Goal: Transaction & Acquisition: Purchase product/service

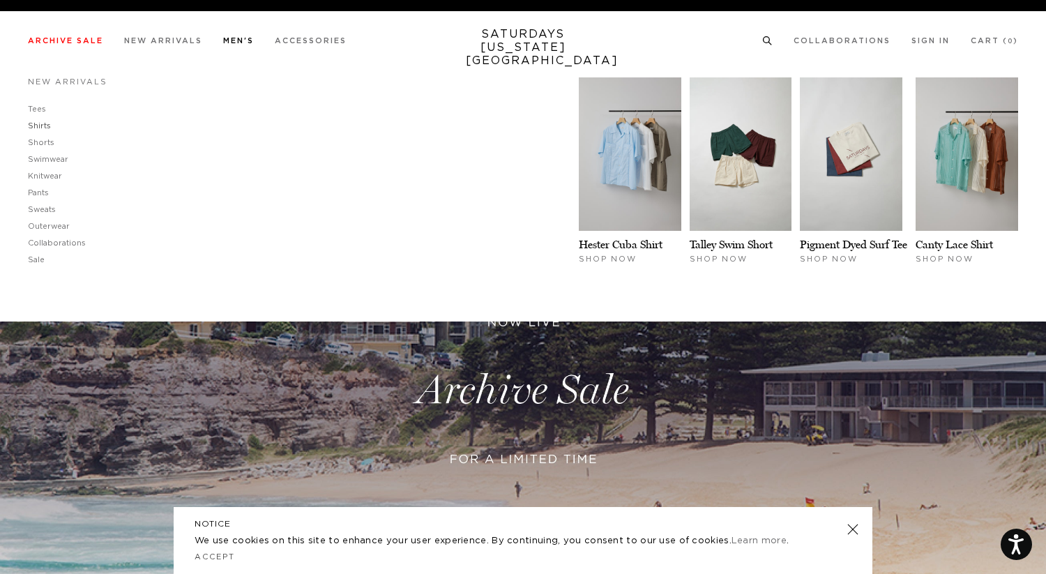
click at [42, 126] on link "Shirts" at bounding box center [39, 126] width 23 height 8
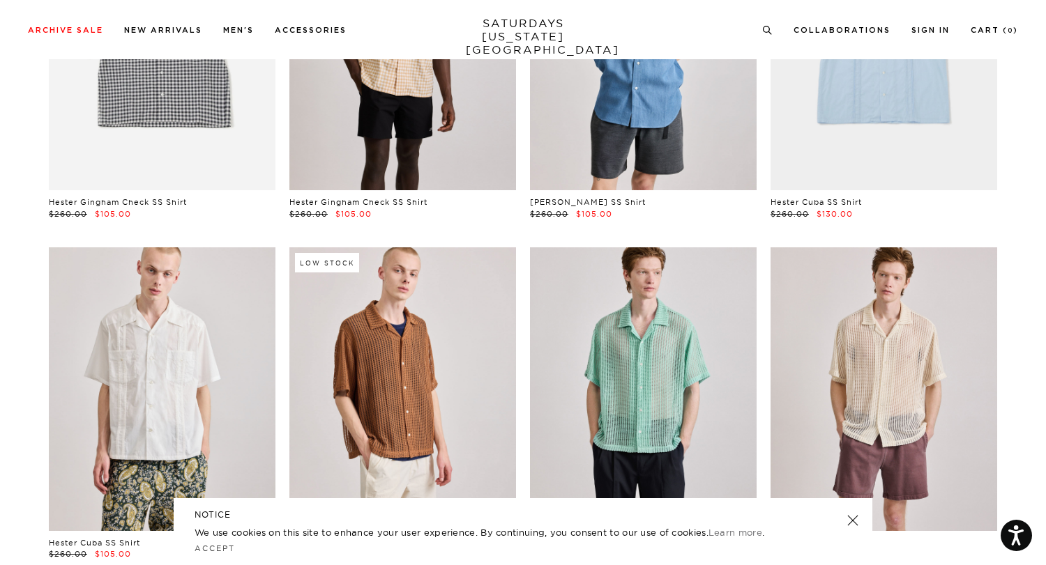
scroll to position [2, 1]
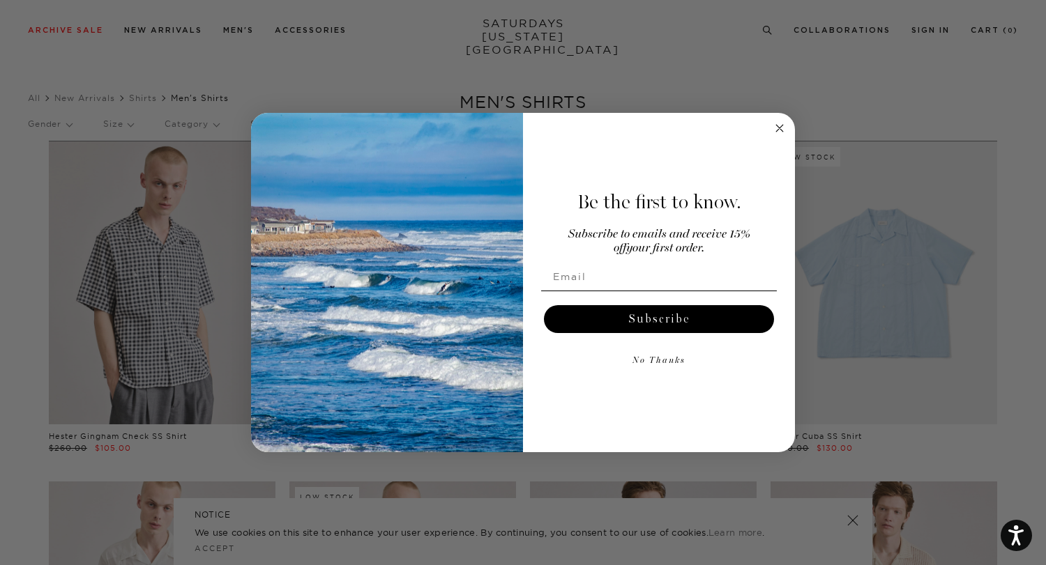
click at [776, 128] on circle "Close dialog" at bounding box center [780, 128] width 16 height 16
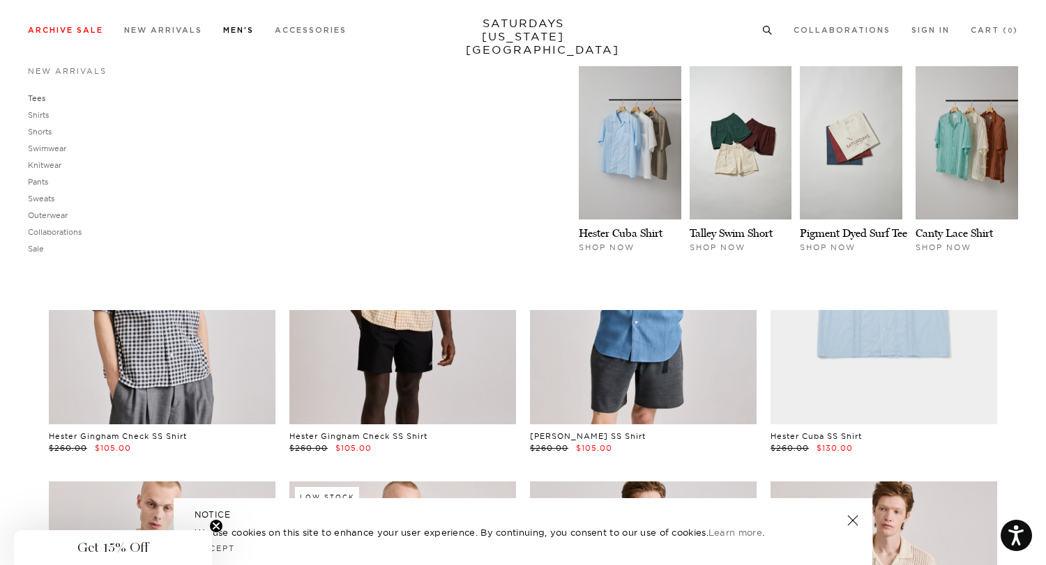
click at [38, 103] on link "Tees" at bounding box center [36, 98] width 17 height 10
